Goal: Check status

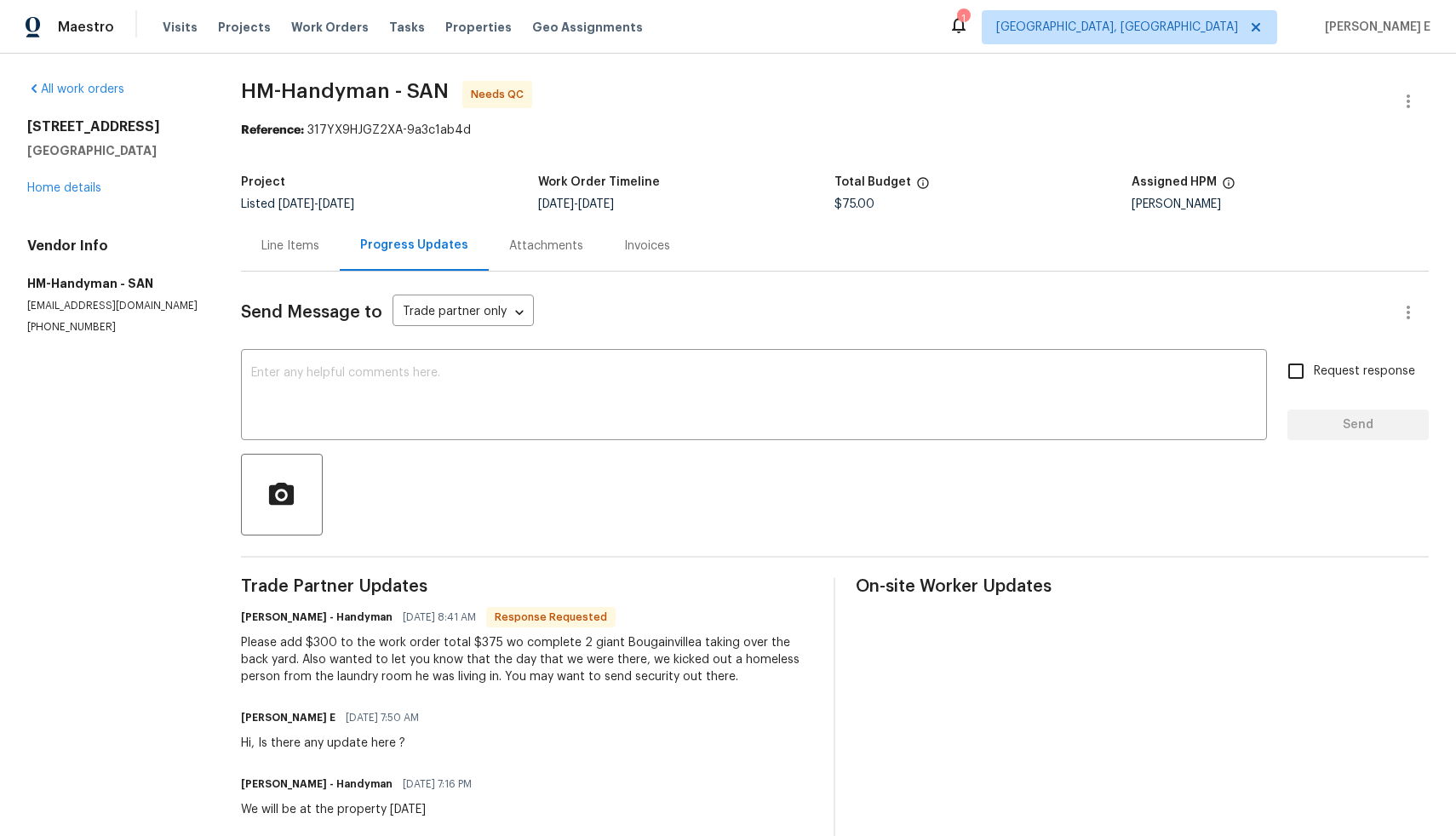
scroll to position [109, 0]
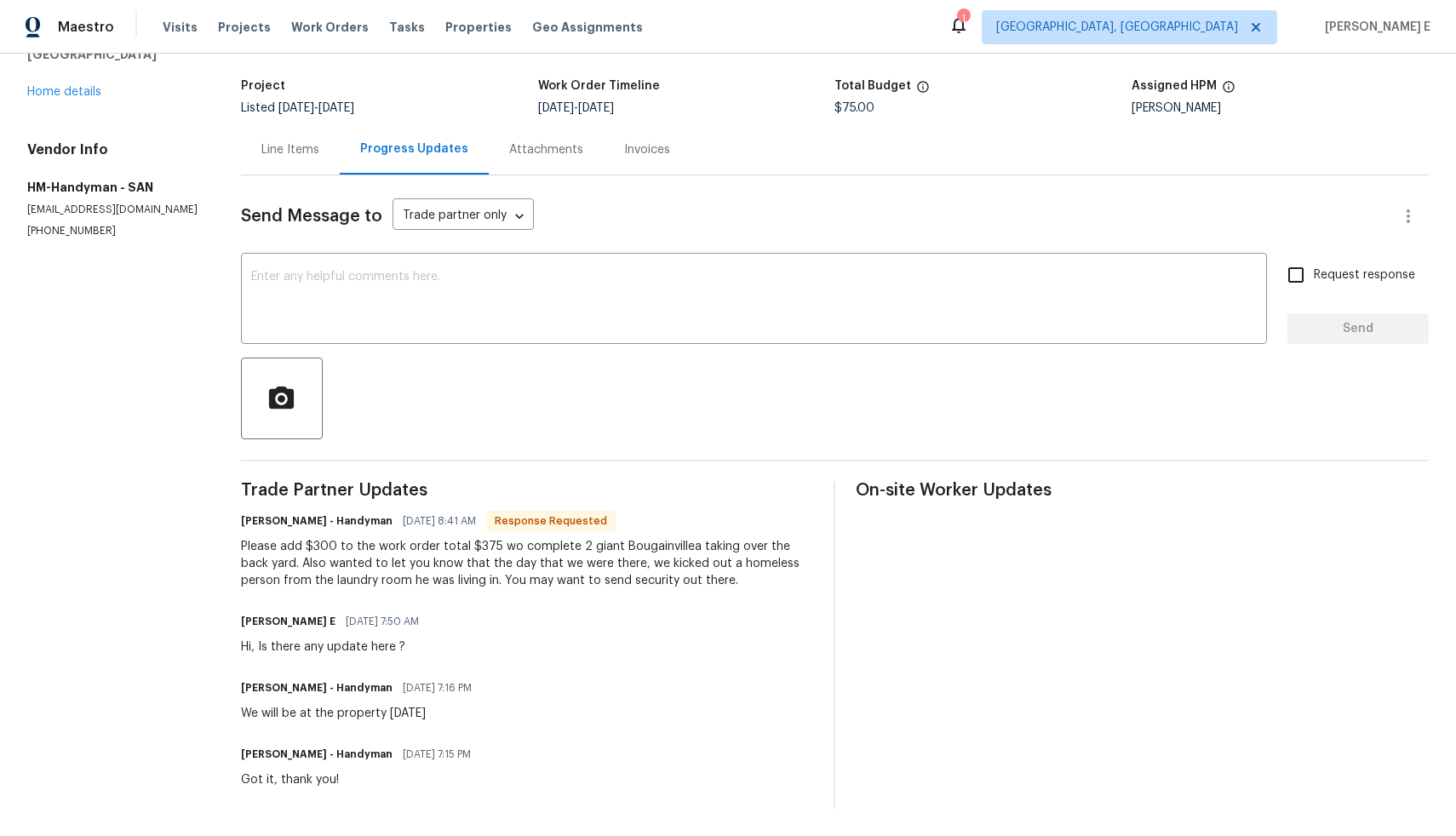
click at [288, 124] on div "Line Items" at bounding box center [290, 149] width 99 height 50
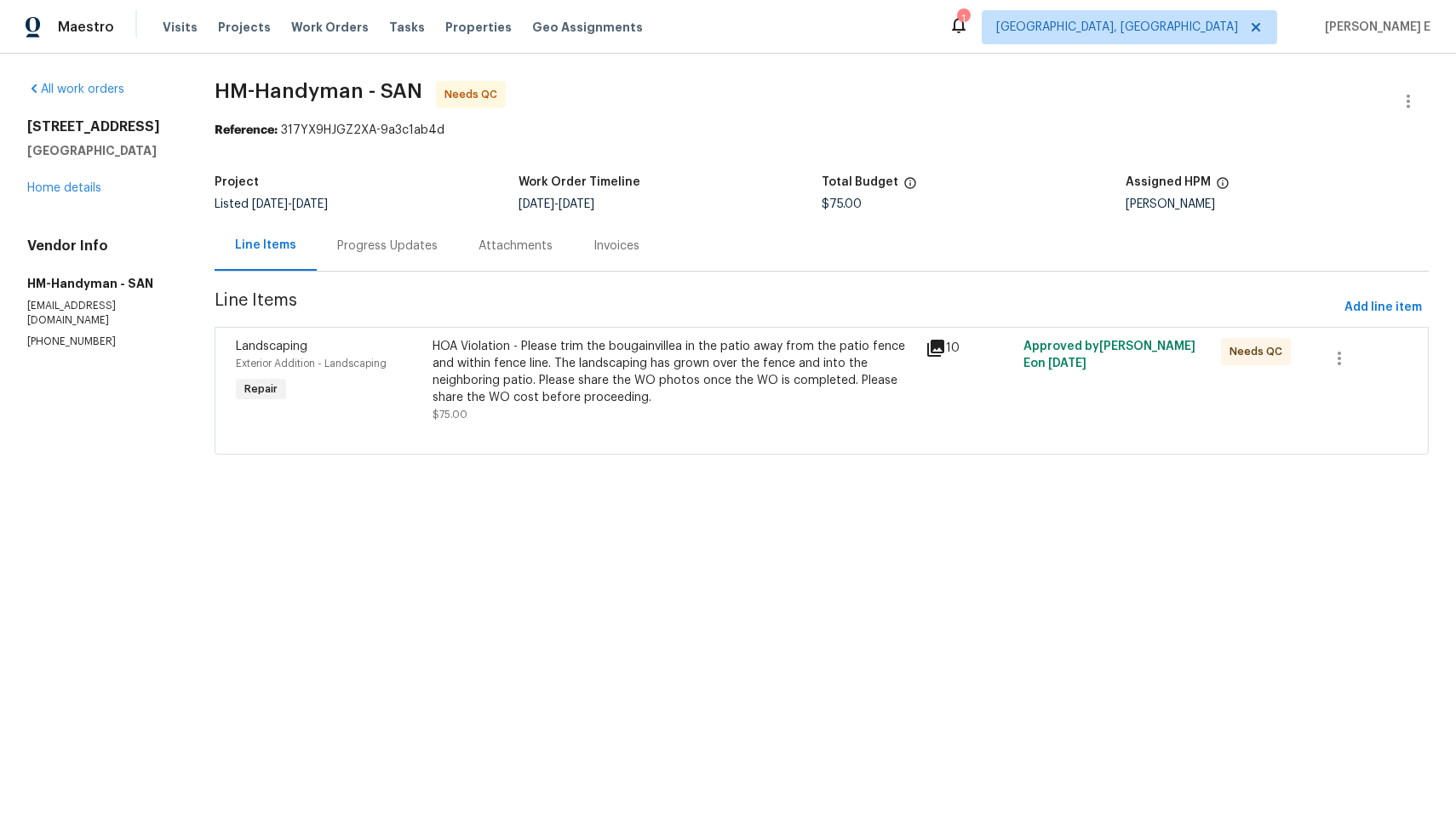
click at [622, 350] on div "HOA Violation - Please trim the bougainvillea in the patio away from the patio …" at bounding box center [674, 372] width 482 height 68
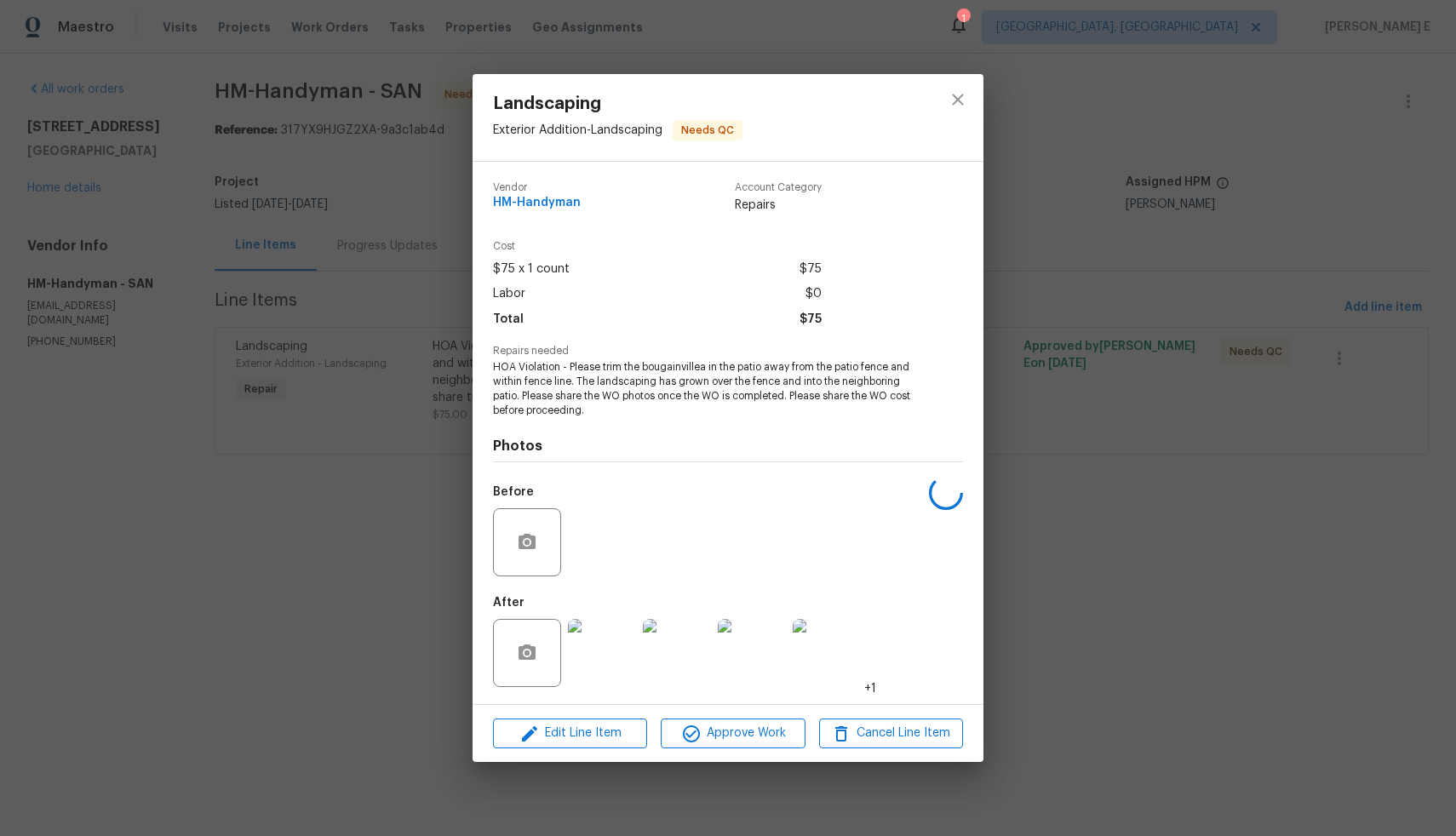
click at [315, 487] on div "Landscaping Exterior Addition - Landscaping Needs QC Vendor HM-Handyman Account…" at bounding box center [728, 418] width 1456 height 836
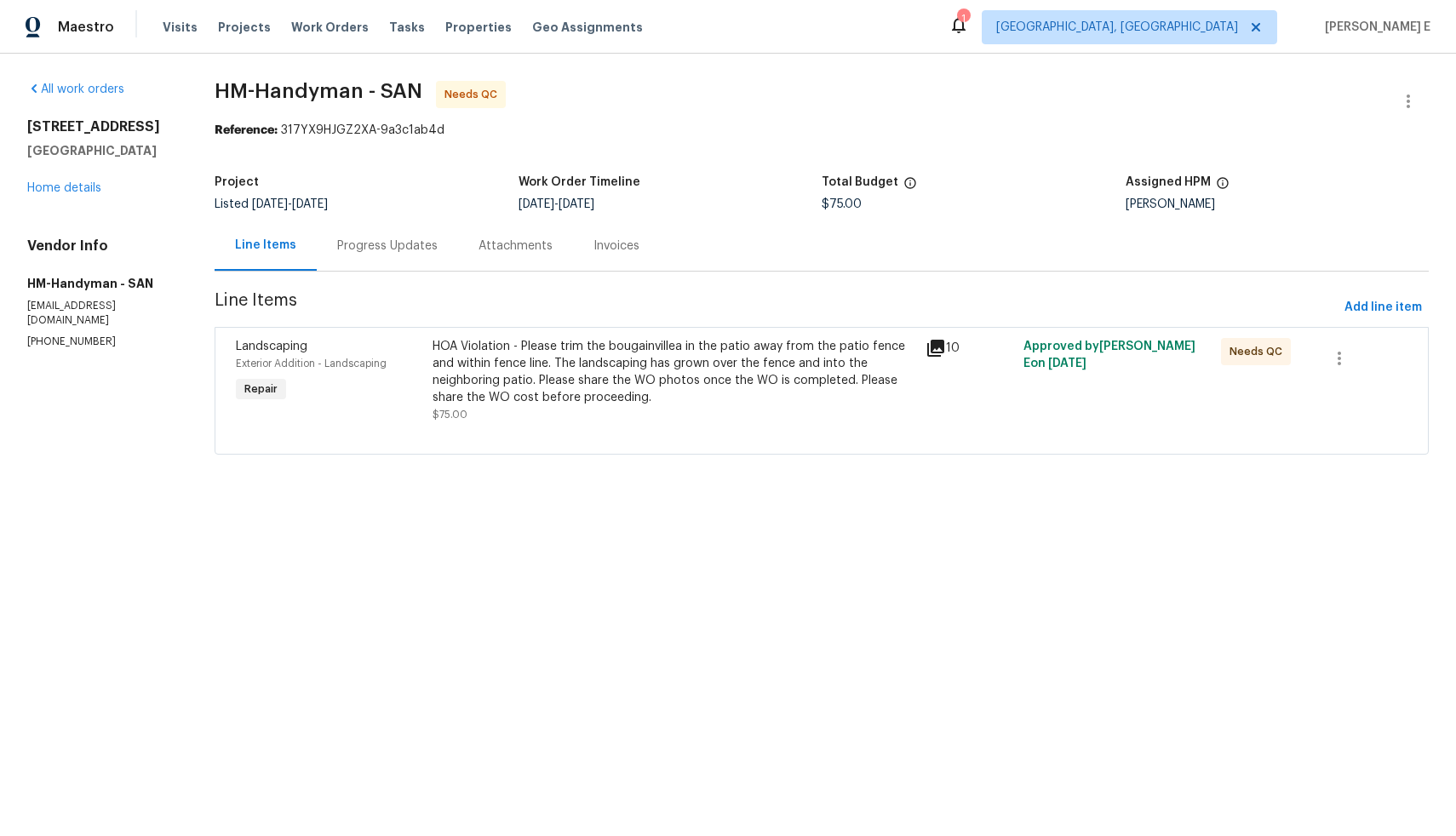
click at [410, 242] on div "Progress Updates" at bounding box center [387, 245] width 101 height 17
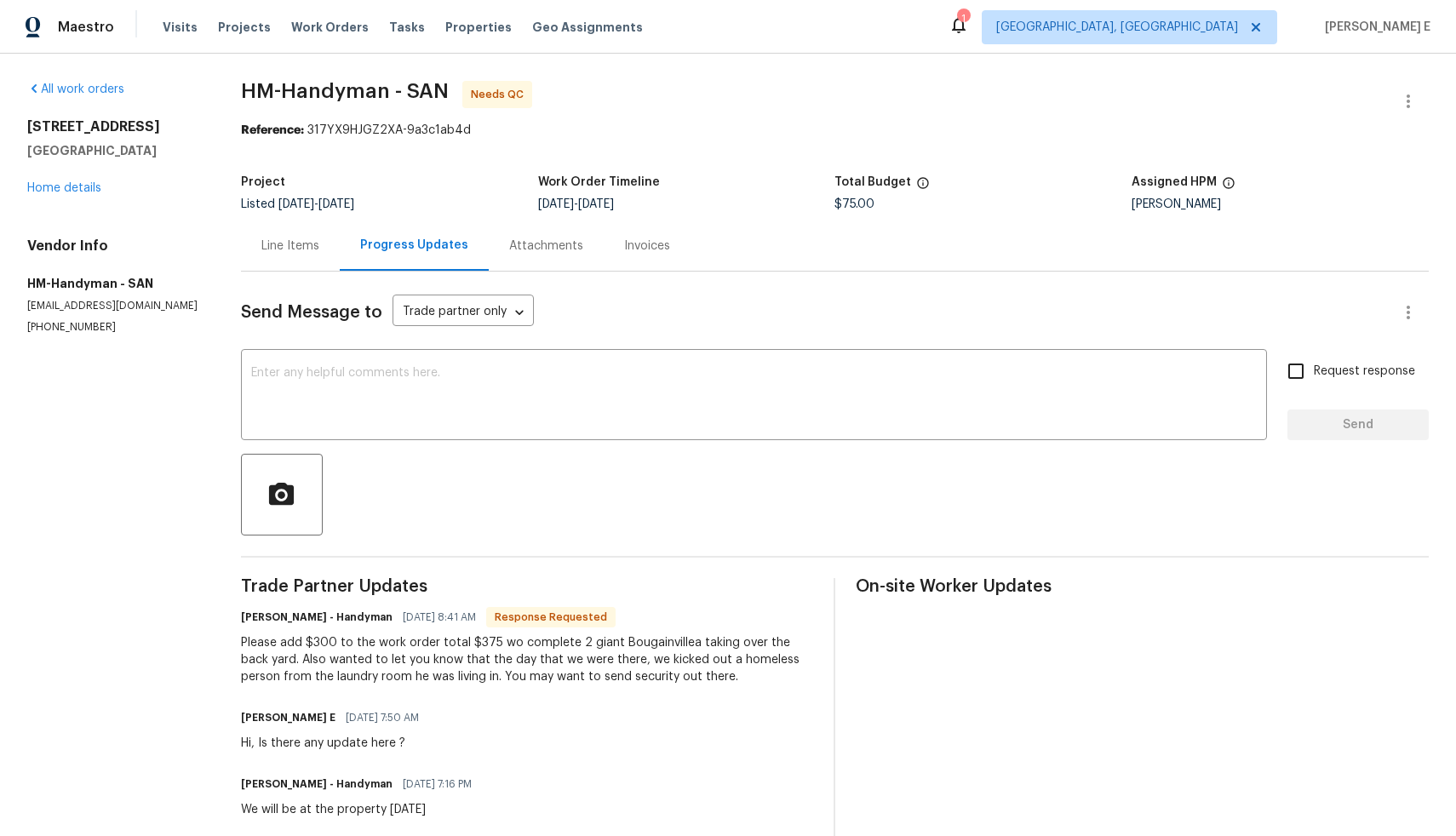
click at [325, 258] on div "Line Items" at bounding box center [290, 246] width 99 height 50
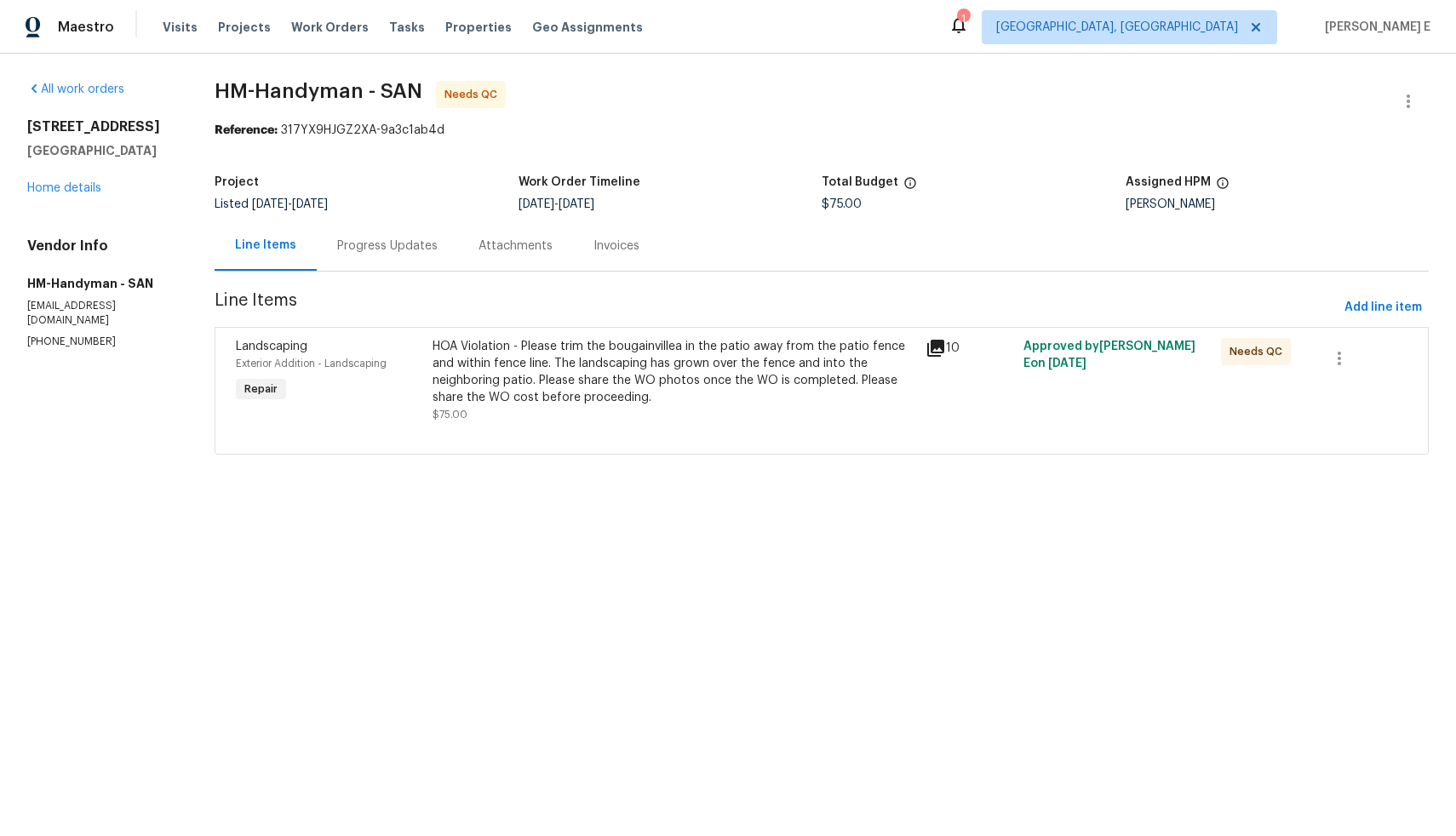
click at [797, 427] on div at bounding box center [822, 433] width 1171 height 21
click at [896, 344] on div "HOA Violation - Please trim the bougainvillea in the patio away from the patio …" at bounding box center [674, 372] width 482 height 68
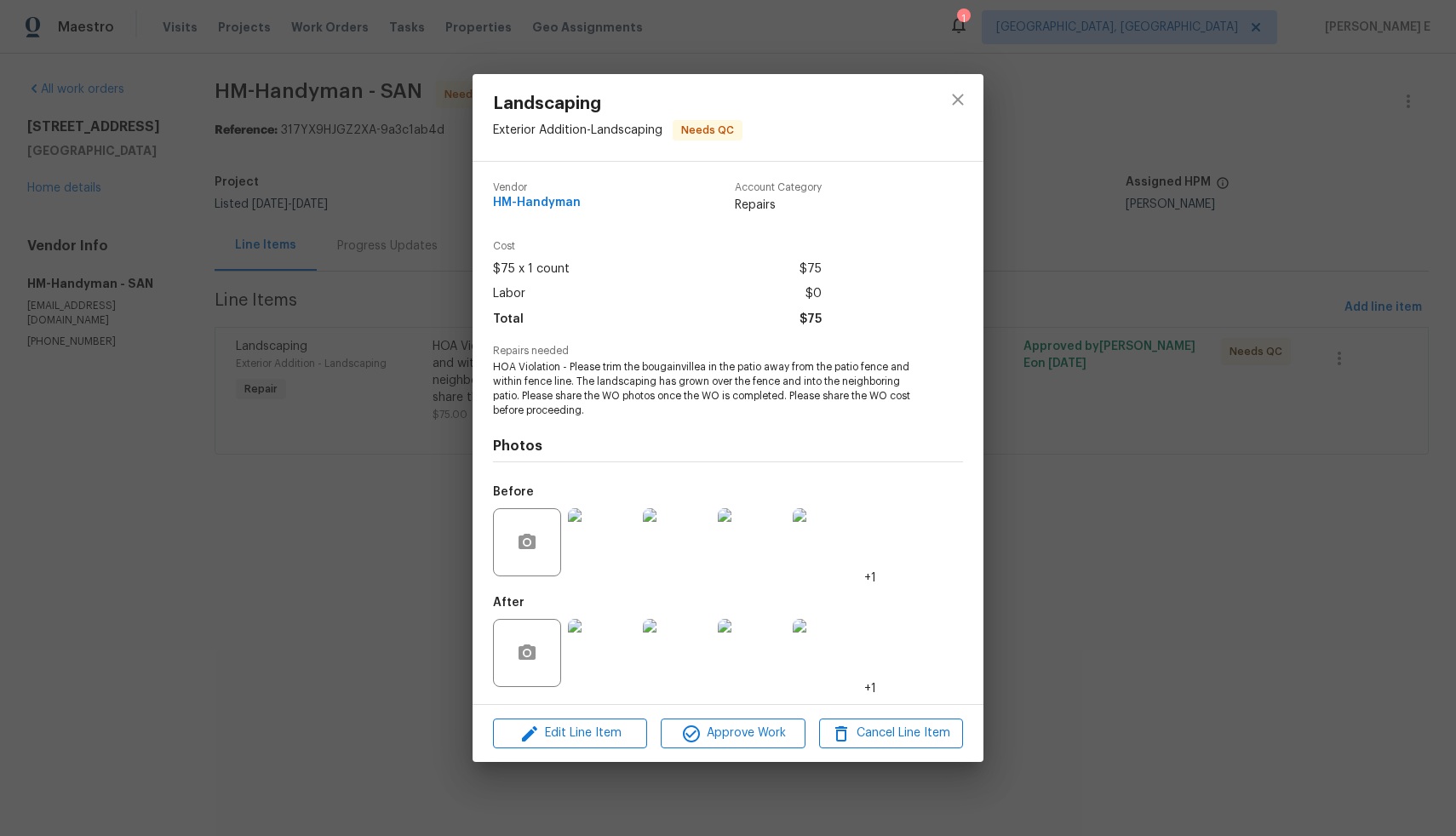
click at [353, 644] on div "Landscaping Exterior Addition - Landscaping Needs QC Vendor HM-Handyman Account…" at bounding box center [728, 418] width 1456 height 836
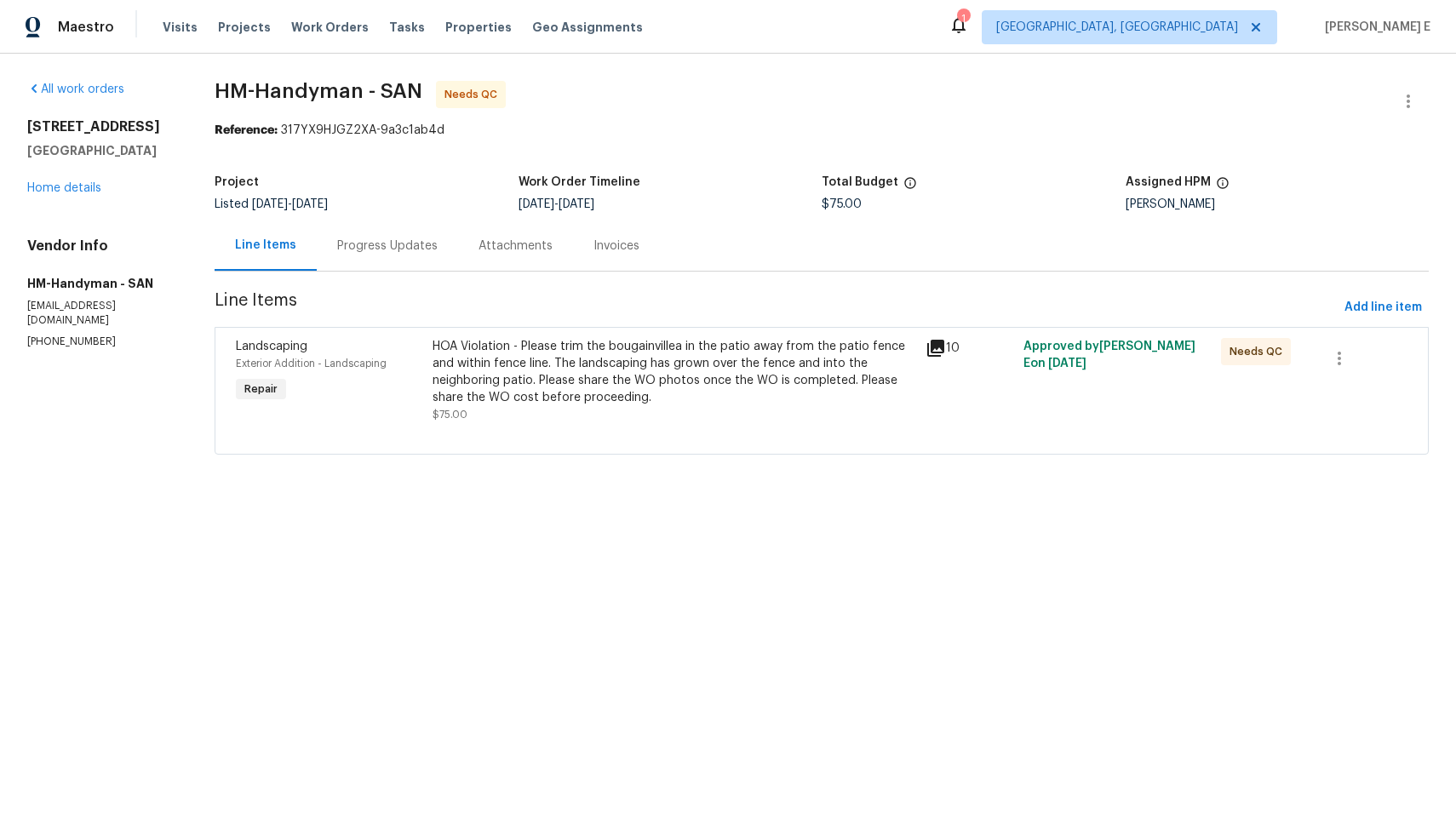
click at [414, 245] on div "Progress Updates" at bounding box center [387, 245] width 101 height 17
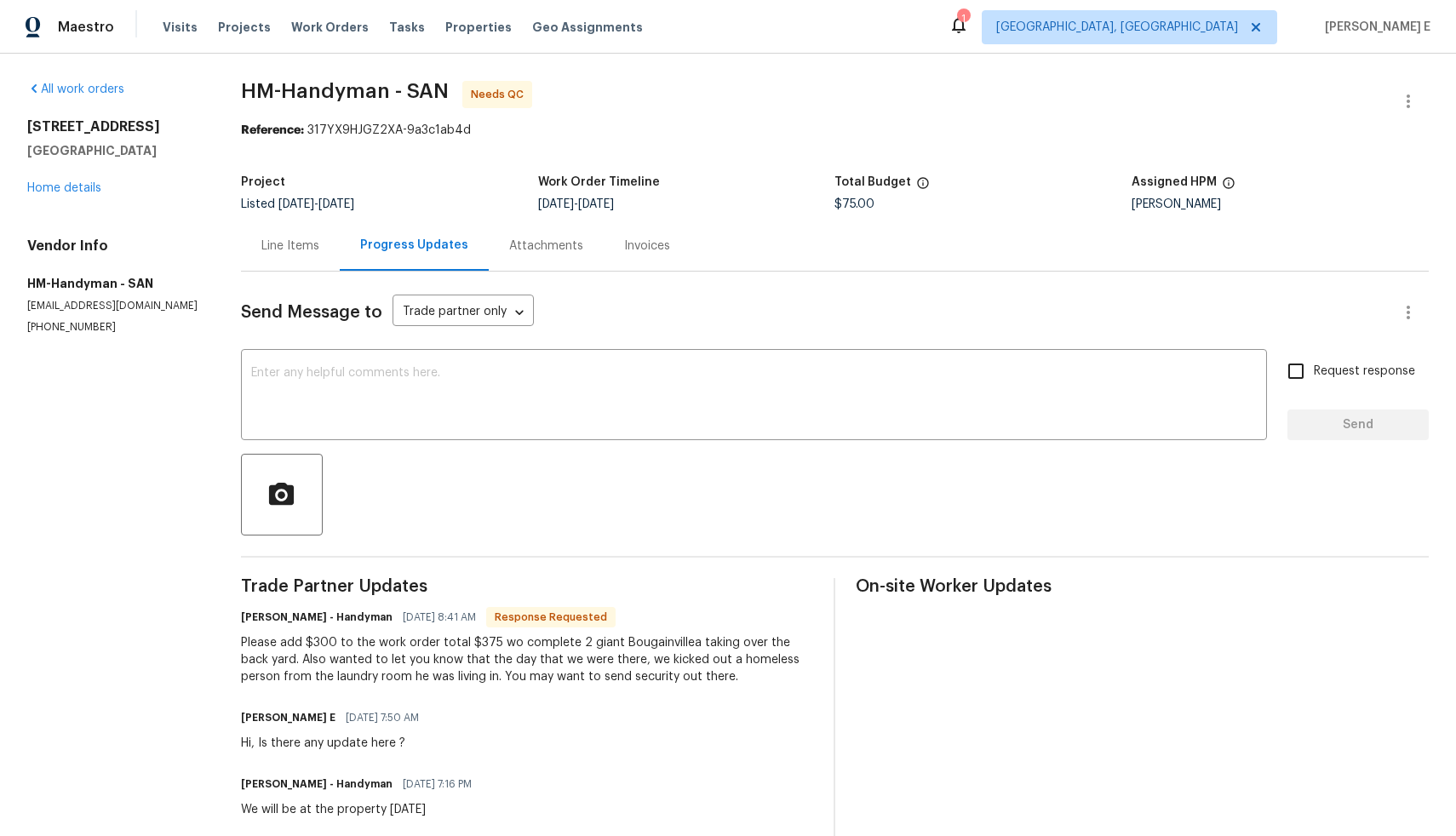
click at [281, 245] on div "Line Items" at bounding box center [290, 245] width 57 height 17
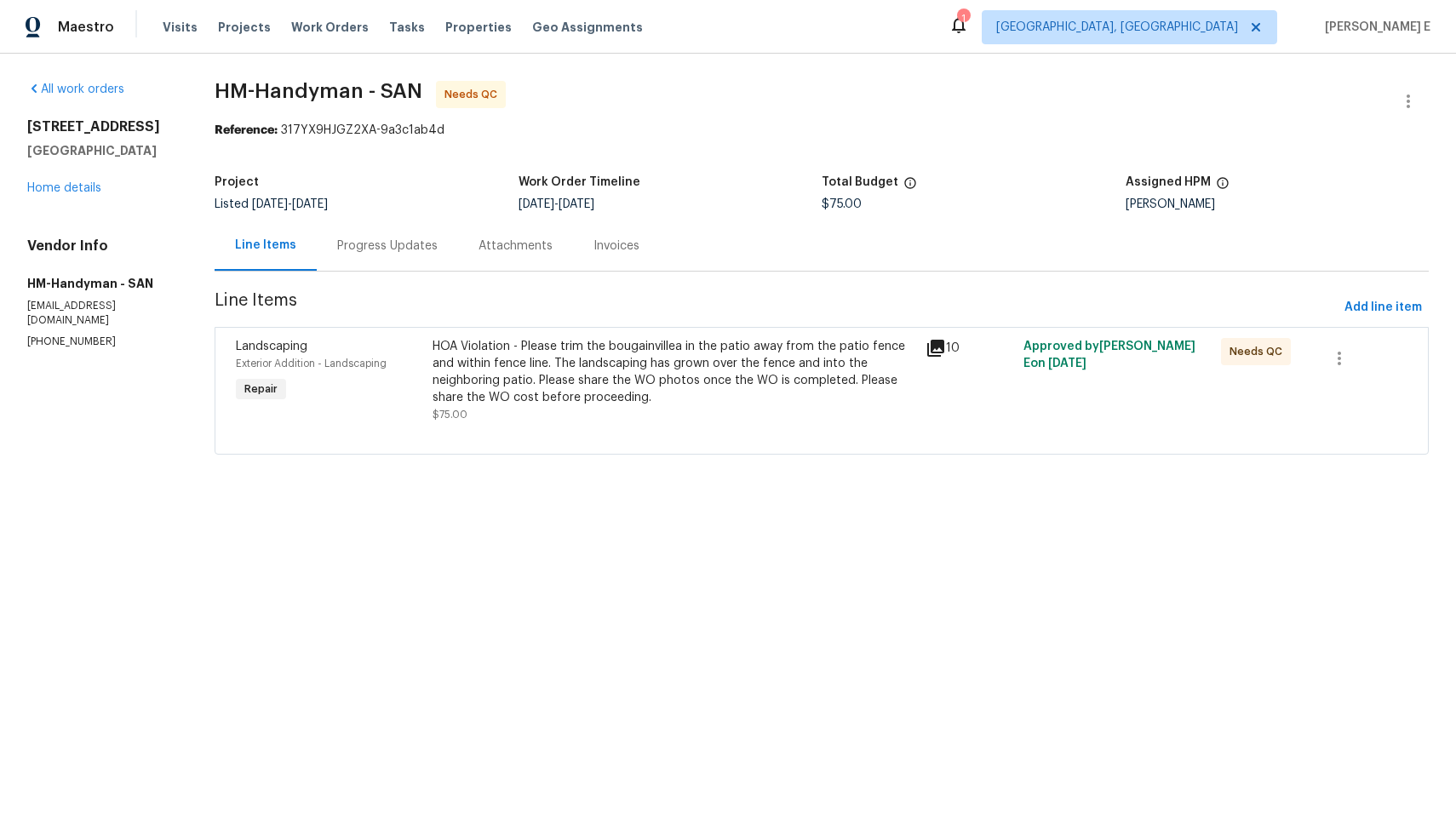
click at [543, 424] on div at bounding box center [822, 433] width 1171 height 21
click at [585, 384] on div "HOA Violation - Please trim the bougainvillea in the patio away from the patio …" at bounding box center [674, 372] width 482 height 68
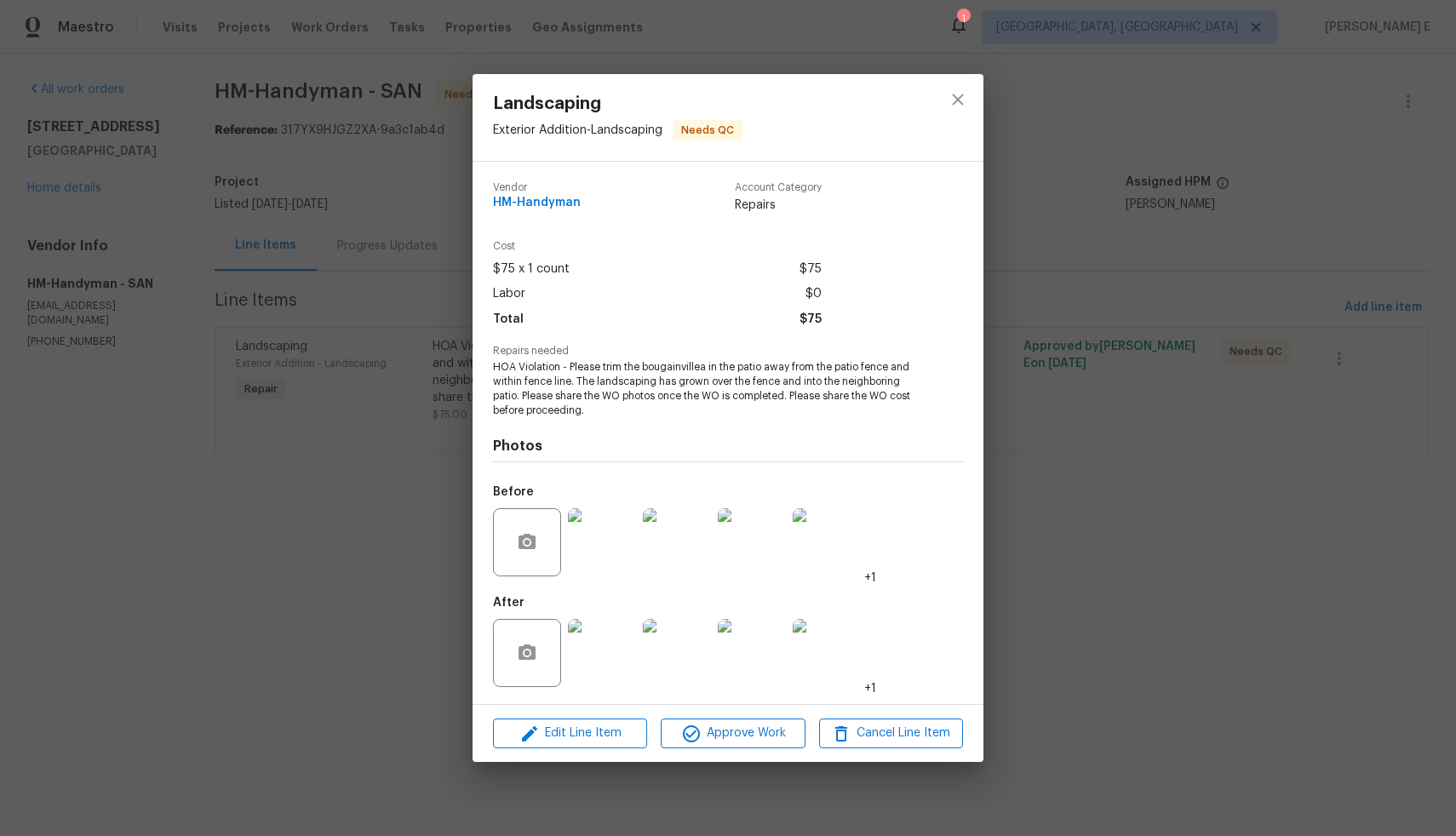
click at [604, 632] on img at bounding box center [602, 653] width 68 height 68
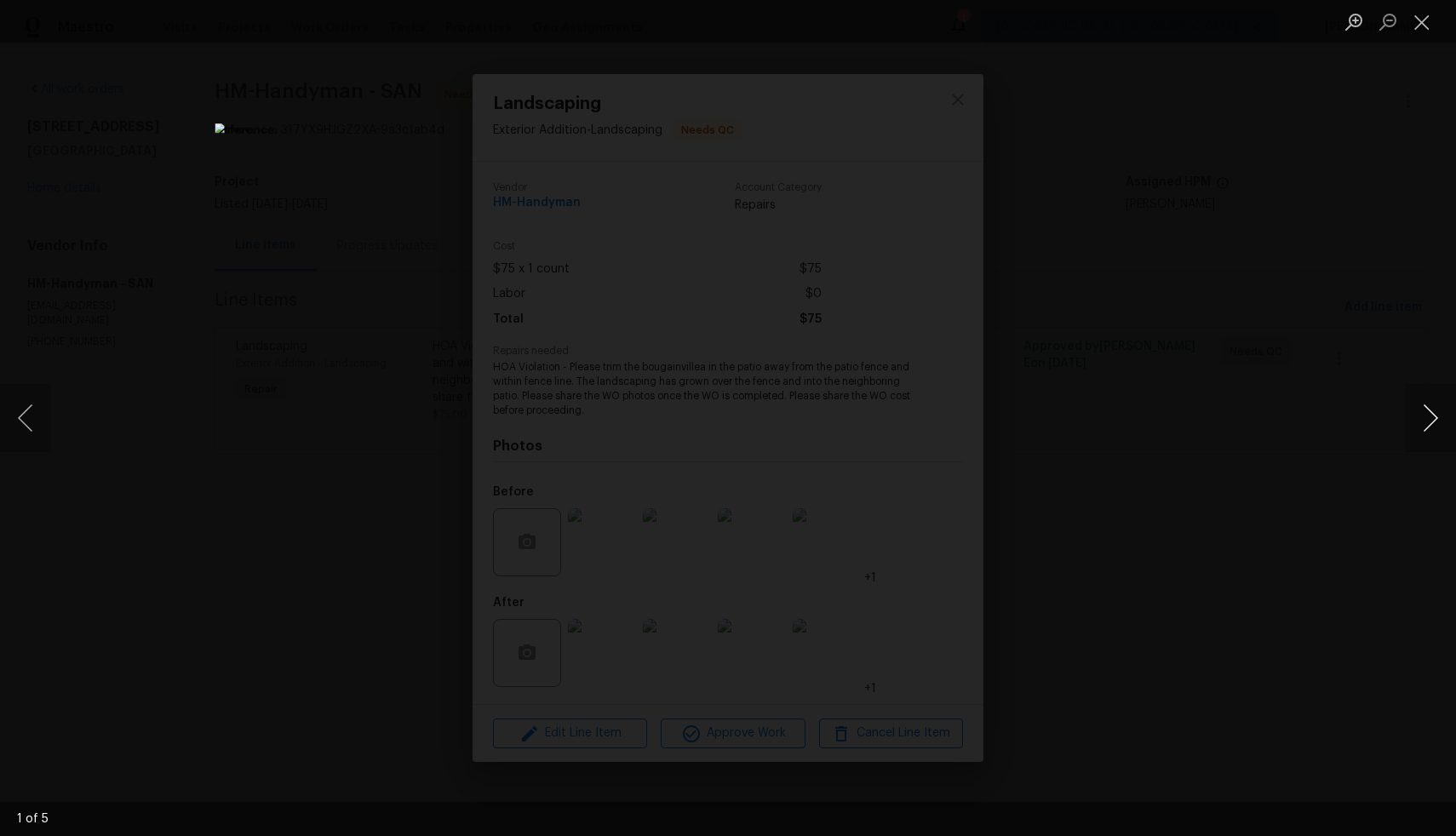
click at [1434, 418] on button "Next image" at bounding box center [1430, 418] width 51 height 68
click at [1243, 453] on div "Lightbox" at bounding box center [728, 418] width 1456 height 836
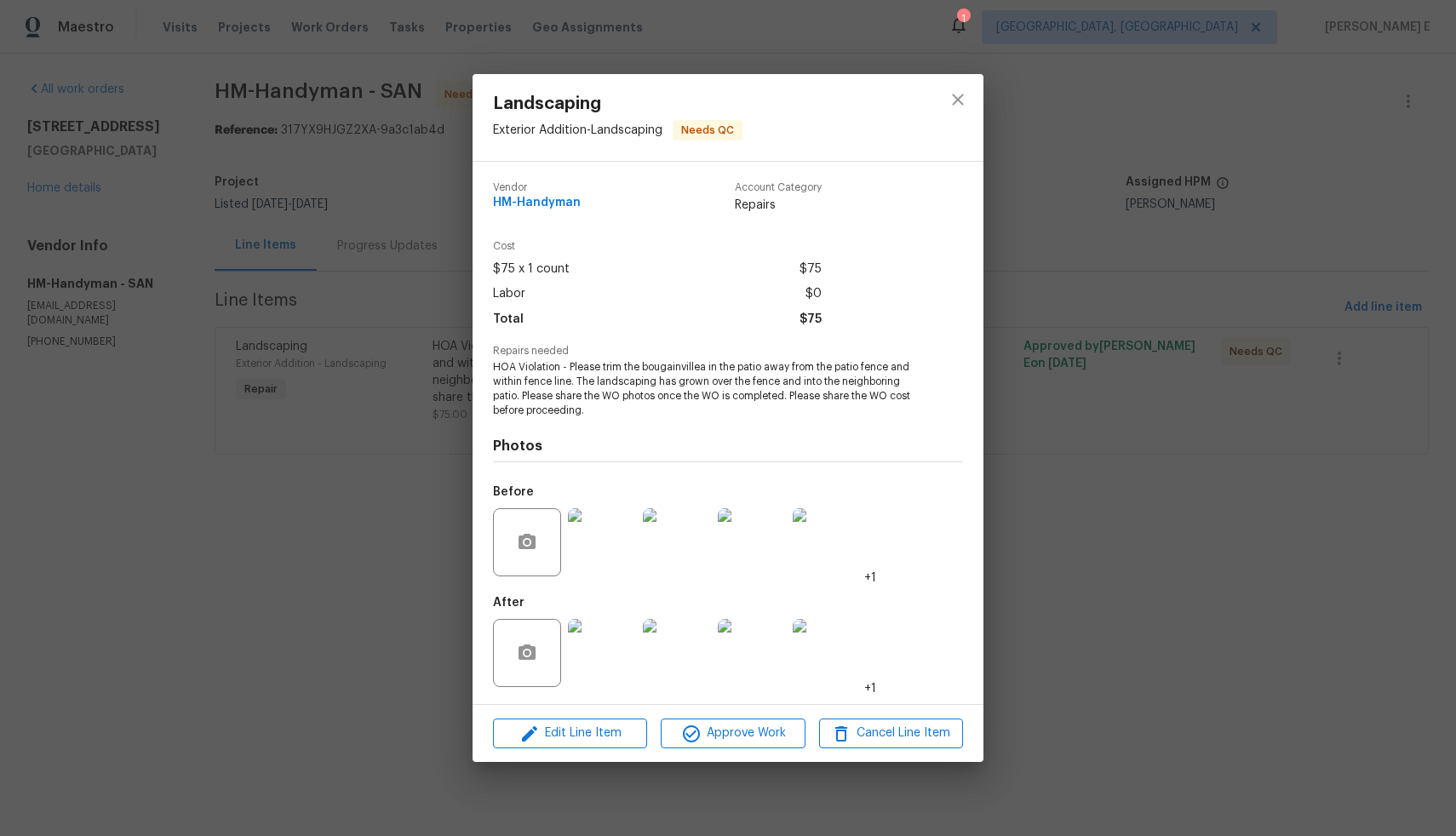
click at [613, 537] on img at bounding box center [602, 542] width 68 height 68
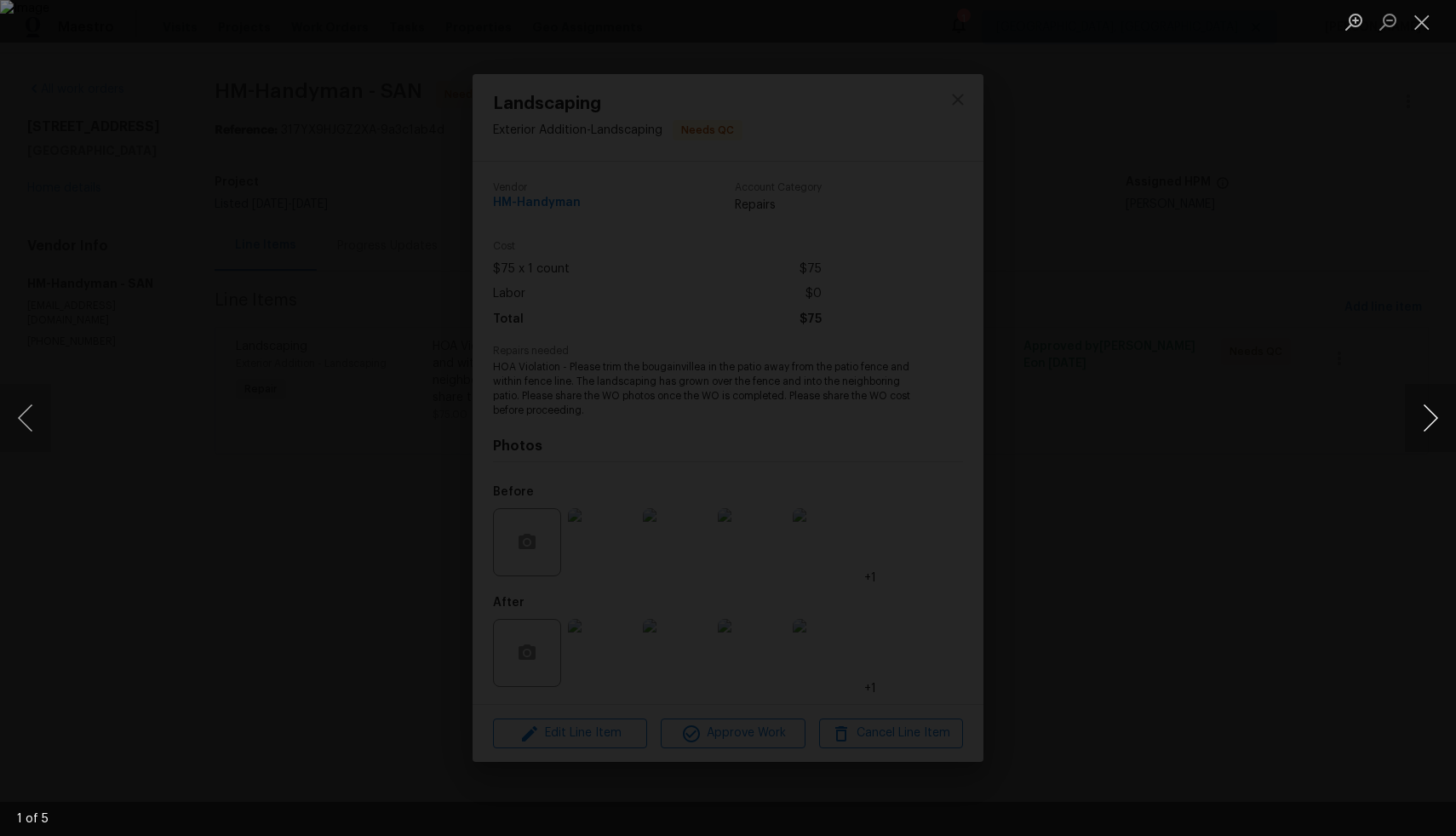
click at [1432, 430] on button "Next image" at bounding box center [1430, 418] width 51 height 68
click at [1276, 497] on div "Lightbox" at bounding box center [728, 418] width 1456 height 836
